Goal: Navigation & Orientation: Find specific page/section

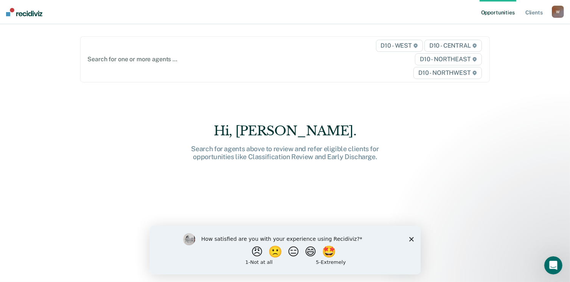
click at [358, 149] on div "Search for agents above to review and refer eligible clients for opportunities …" at bounding box center [285, 153] width 242 height 16
click at [412, 239] on polygon "Close survey" at bounding box center [411, 239] width 5 height 5
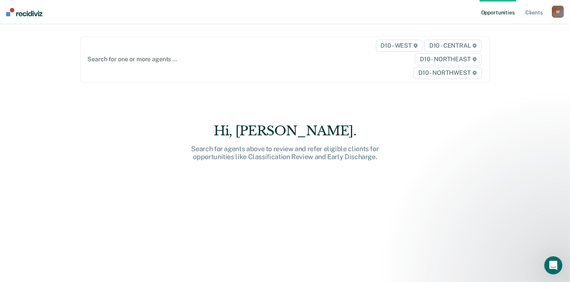
click at [291, 109] on main "Search for one or more agents … D10 - WEST D10 - CENTRAL D10 - NORTHEAST D10 - …" at bounding box center [284, 144] width 427 height 240
click at [504, 17] on link "Opportunities" at bounding box center [498, 12] width 37 height 24
click at [534, 12] on link "Client s" at bounding box center [534, 12] width 20 height 24
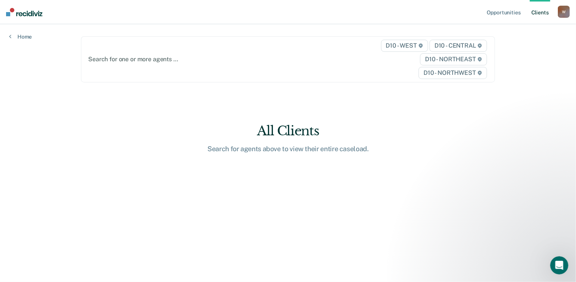
click at [535, 13] on link "Client s" at bounding box center [540, 12] width 20 height 24
click at [564, 14] on div "W" at bounding box center [564, 12] width 12 height 12
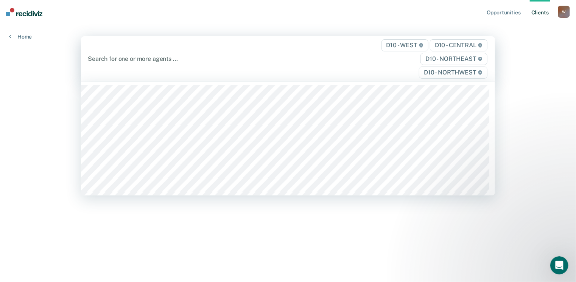
click at [320, 58] on div at bounding box center [228, 58] width 280 height 9
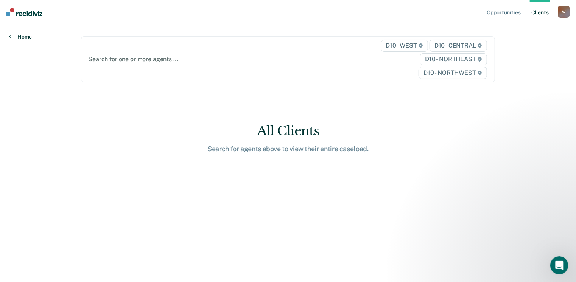
click at [22, 37] on link "Home" at bounding box center [20, 36] width 23 height 7
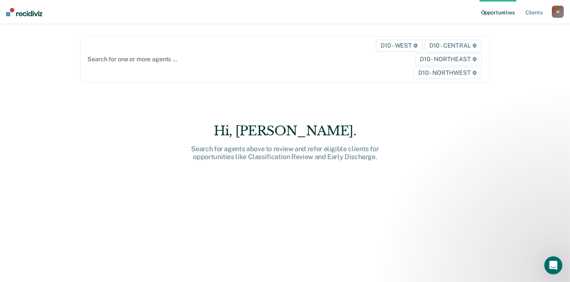
click at [22, 37] on div "Opportunities Client s [EMAIL_ADDRESS][US_STATE][DOMAIN_NAME] W Profile How it …" at bounding box center [285, 141] width 570 height 282
click at [514, 10] on link "Opportunities" at bounding box center [498, 12] width 37 height 24
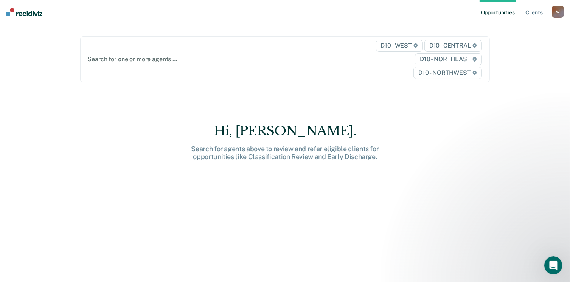
click at [514, 10] on link "Opportunities" at bounding box center [498, 12] width 37 height 24
click at [406, 45] on span "D10 - WEST" at bounding box center [399, 46] width 47 height 12
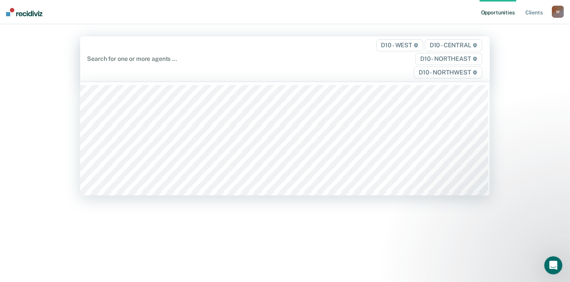
click at [559, 117] on div "Opportunities Client s [EMAIL_ADDRESS][US_STATE][DOMAIN_NAME] W Profile How it …" at bounding box center [285, 141] width 570 height 282
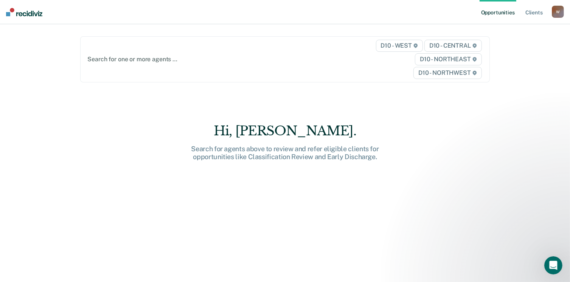
click at [561, 15] on div "W" at bounding box center [558, 12] width 12 height 12
